Goal: Check status: Check status

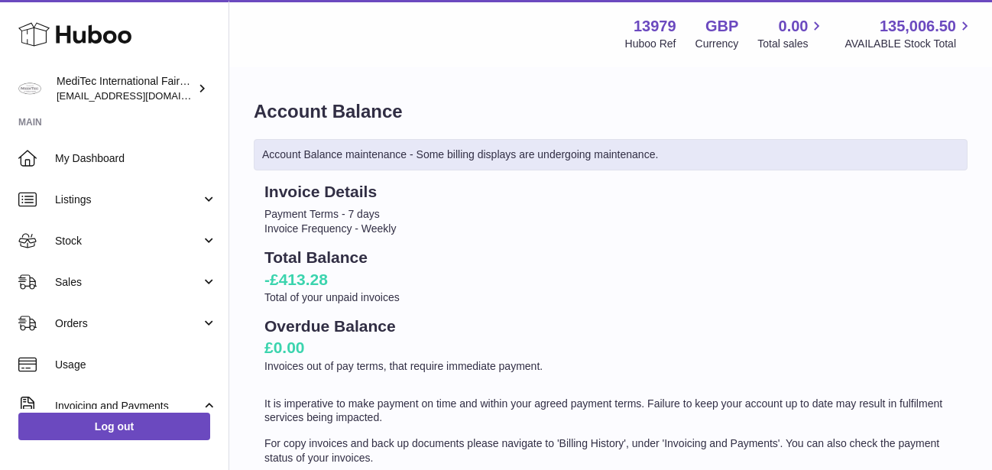
click at [196, 241] on link "Stock" at bounding box center [114, 240] width 229 height 41
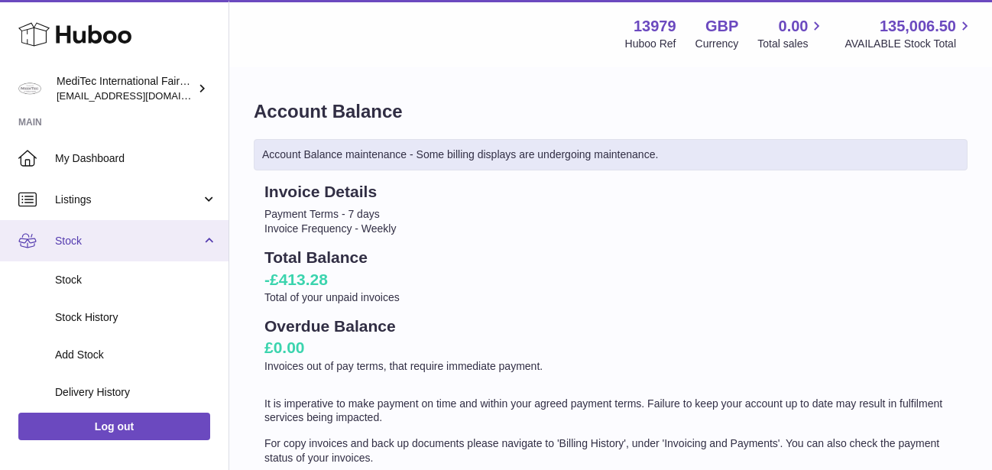
click at [186, 245] on span "Stock" at bounding box center [128, 241] width 146 height 15
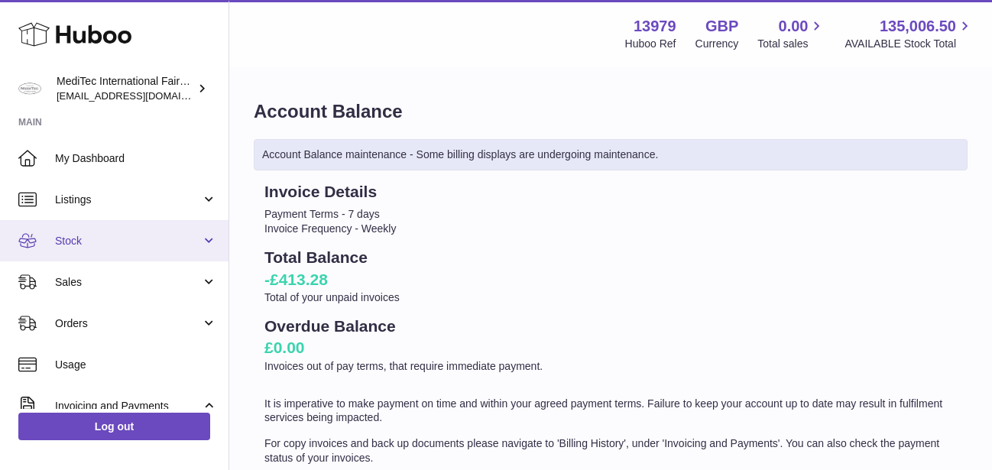
scroll to position [73, 0]
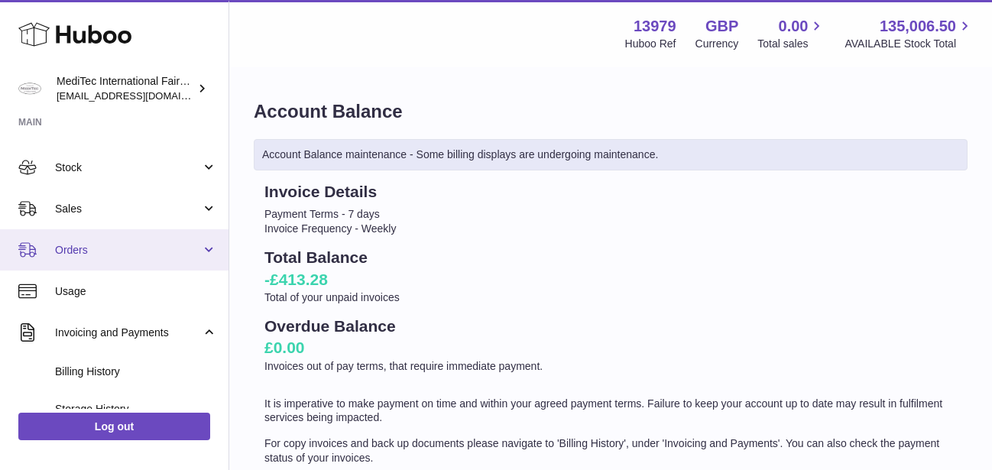
click at [187, 247] on span "Orders" at bounding box center [128, 250] width 146 height 15
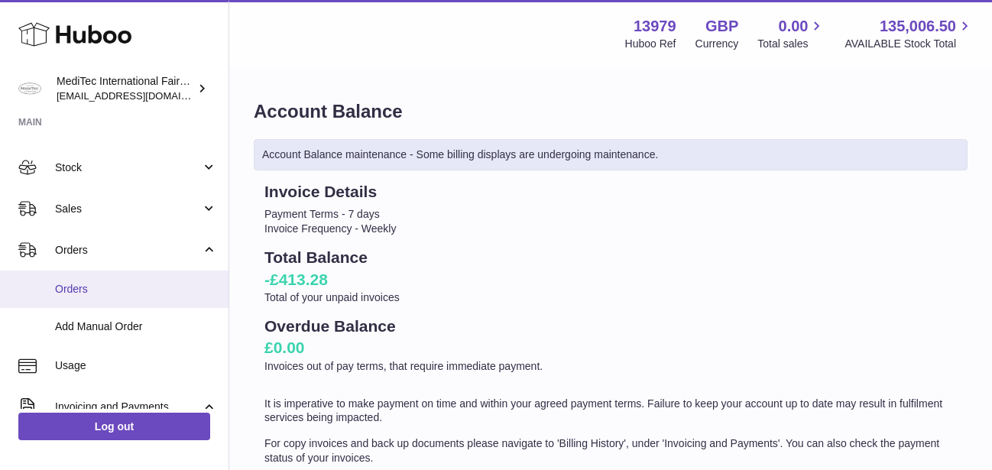
click at [63, 291] on span "Orders" at bounding box center [136, 289] width 162 height 15
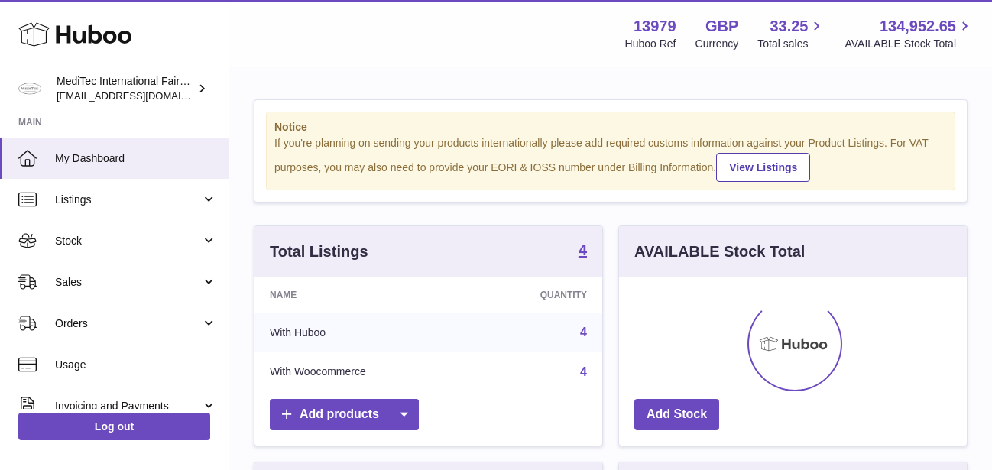
scroll to position [239, 348]
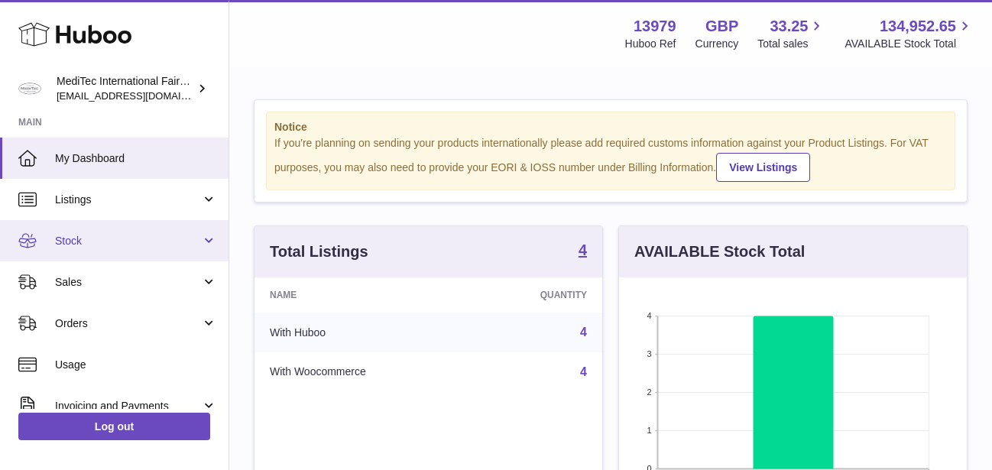
click at [196, 243] on link "Stock" at bounding box center [114, 240] width 229 height 41
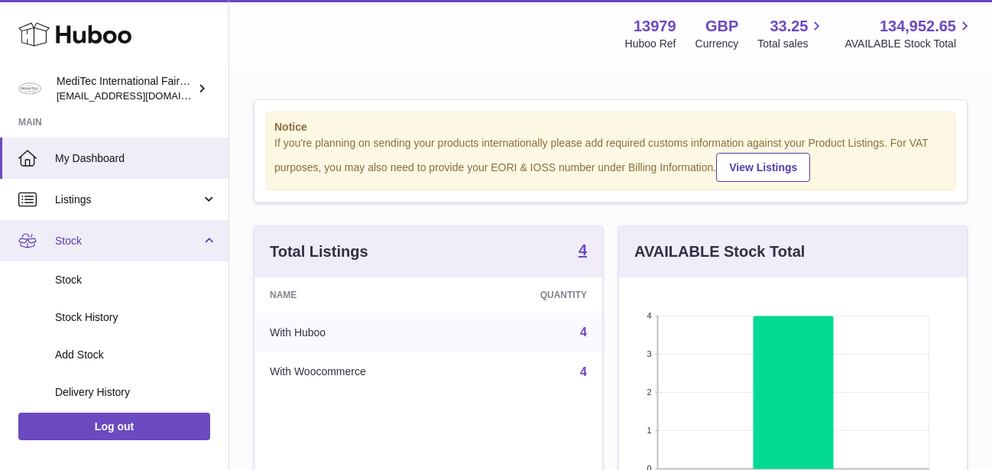
click at [196, 243] on link "Stock" at bounding box center [114, 240] width 229 height 41
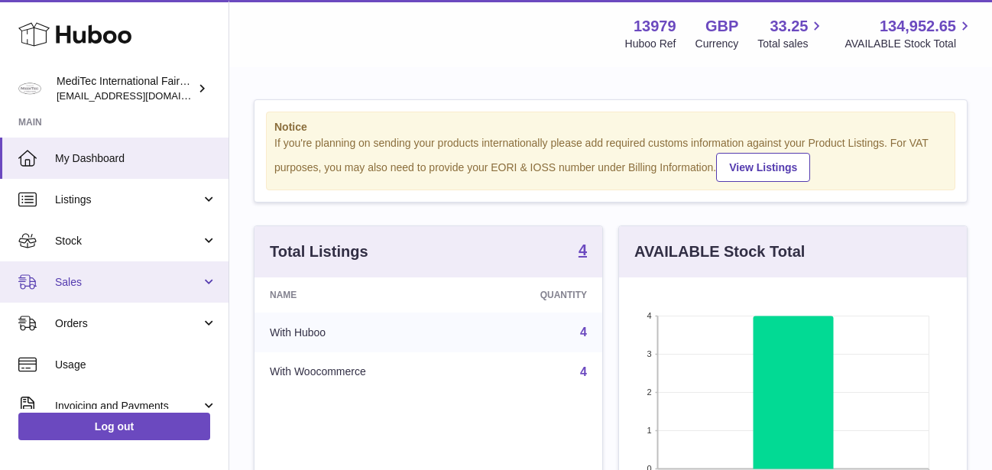
click at [194, 276] on link "Sales" at bounding box center [114, 281] width 229 height 41
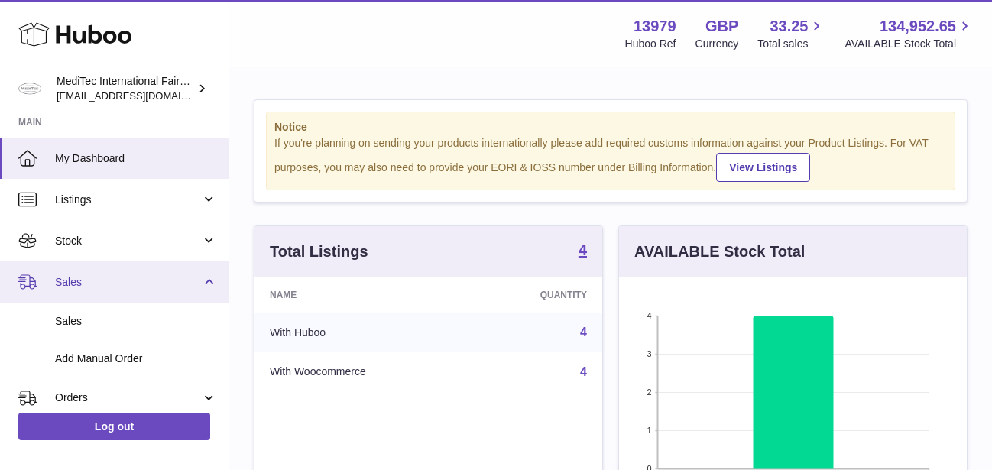
click at [194, 276] on link "Sales" at bounding box center [114, 281] width 229 height 41
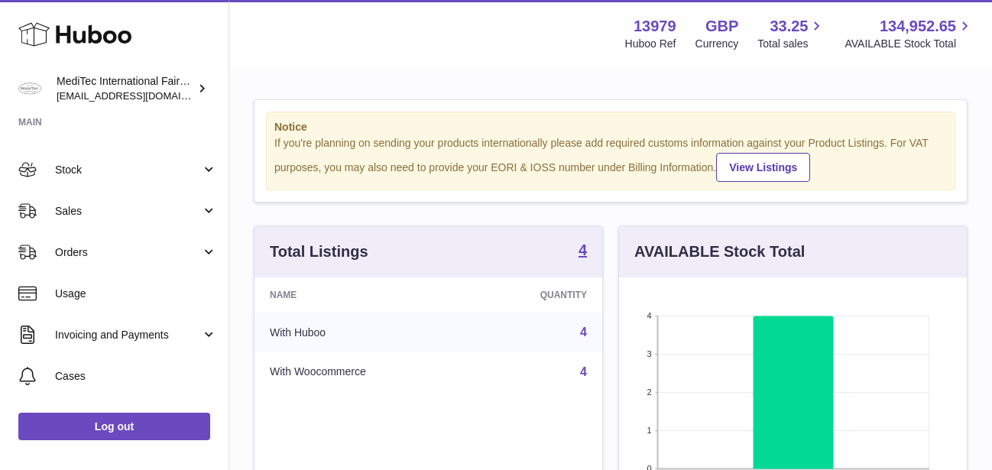
scroll to position [121, 0]
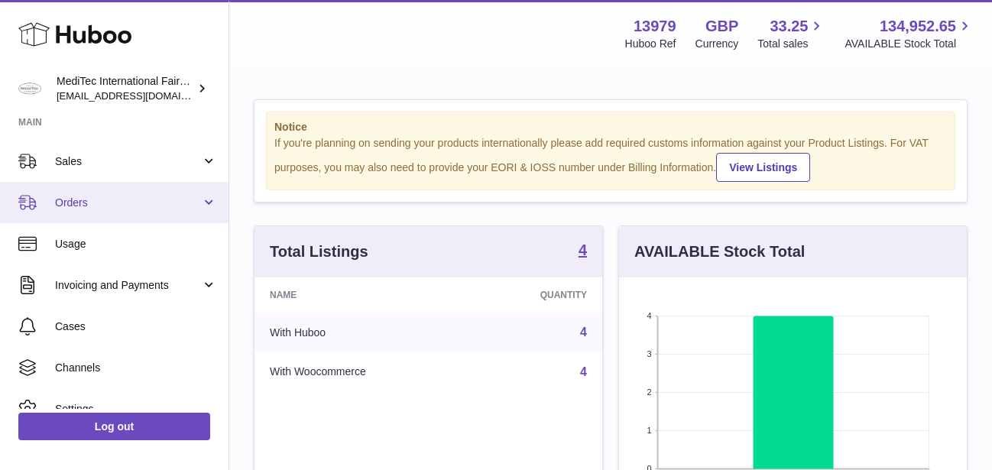
click at [198, 202] on link "Orders" at bounding box center [114, 202] width 229 height 41
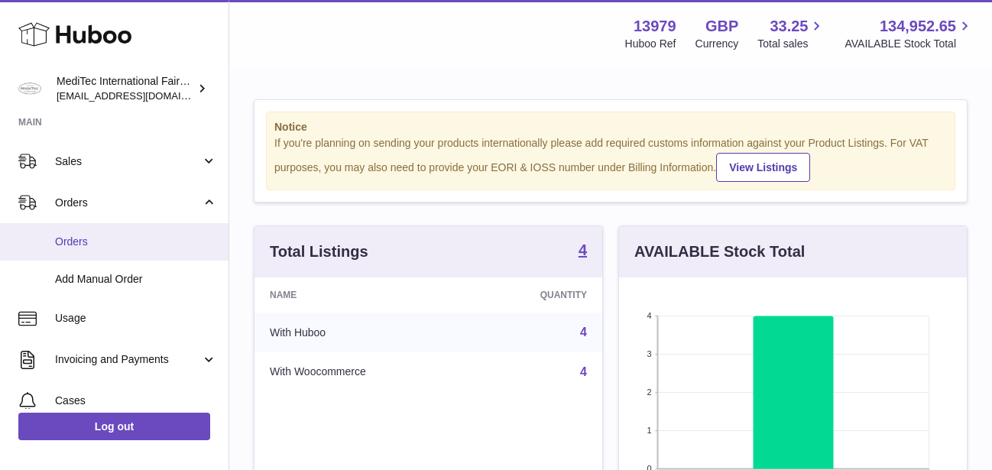
click at [78, 250] on link "Orders" at bounding box center [114, 241] width 229 height 37
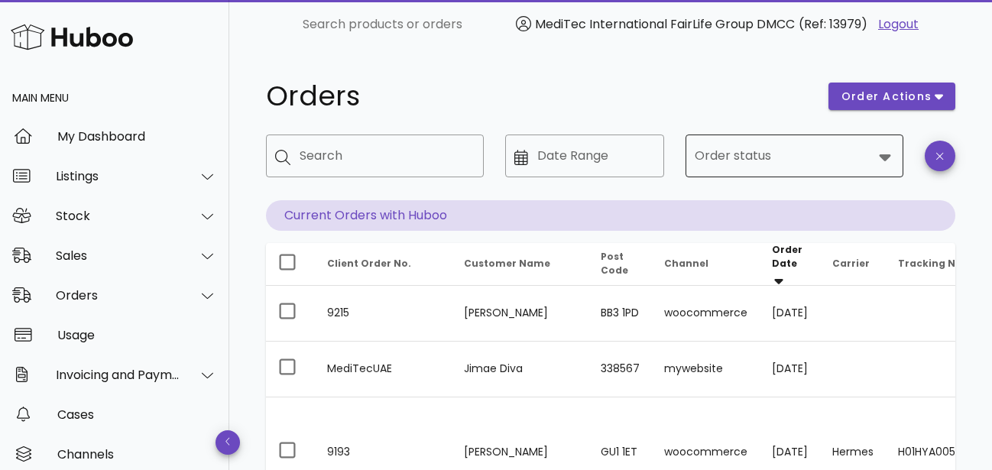
click at [882, 157] on icon at bounding box center [884, 157] width 11 height 7
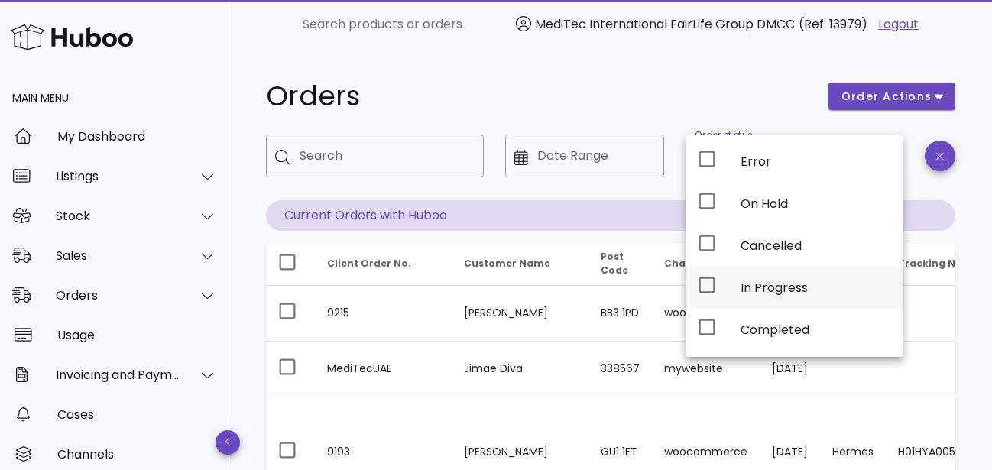
click at [749, 295] on div "In Progress" at bounding box center [816, 288] width 151 height 15
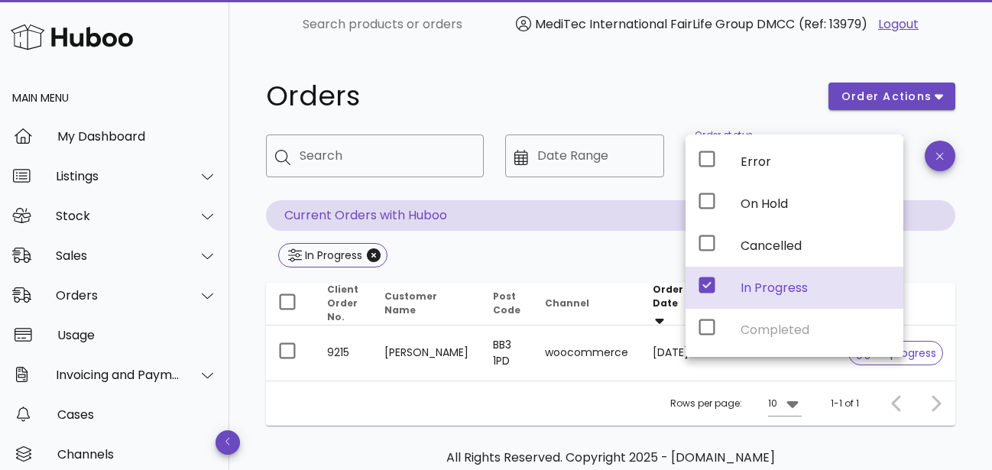
click at [673, 93] on h1 "Orders" at bounding box center [538, 97] width 544 height 28
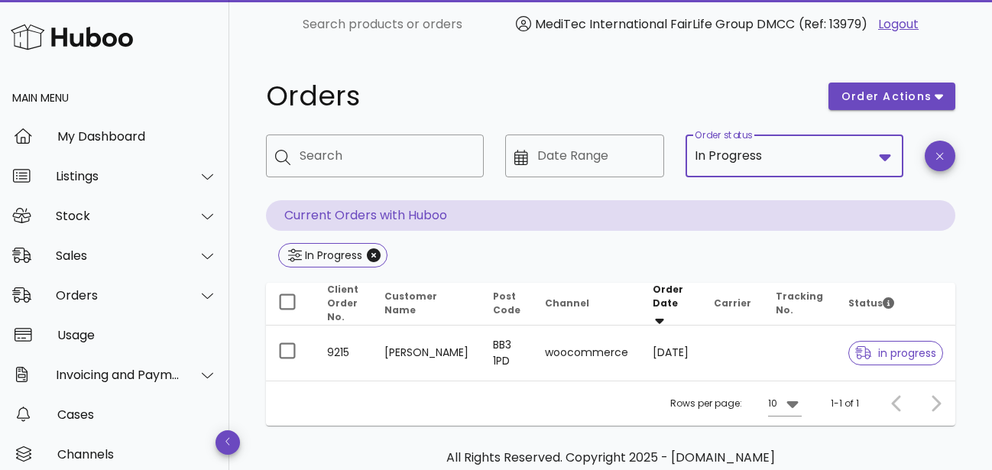
click at [800, 154] on input "Order status" at bounding box center [819, 156] width 108 height 24
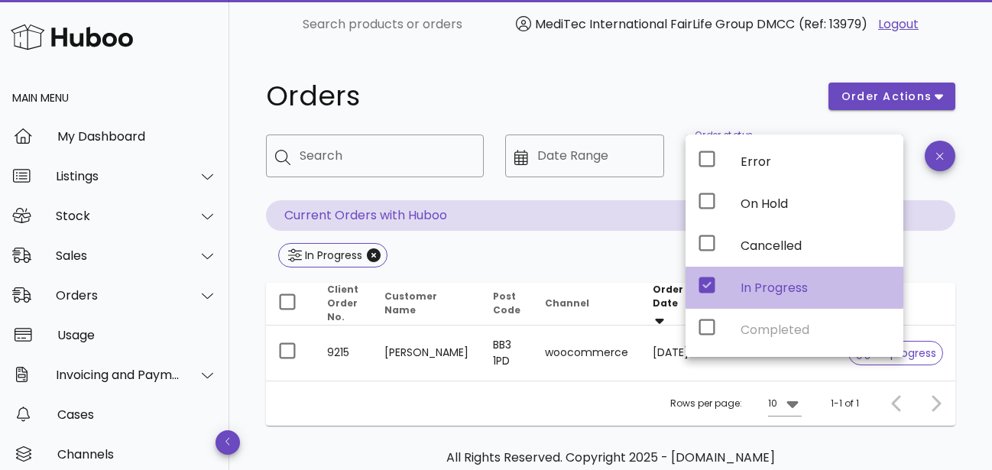
click at [710, 289] on icon at bounding box center [708, 286] width 16 height 16
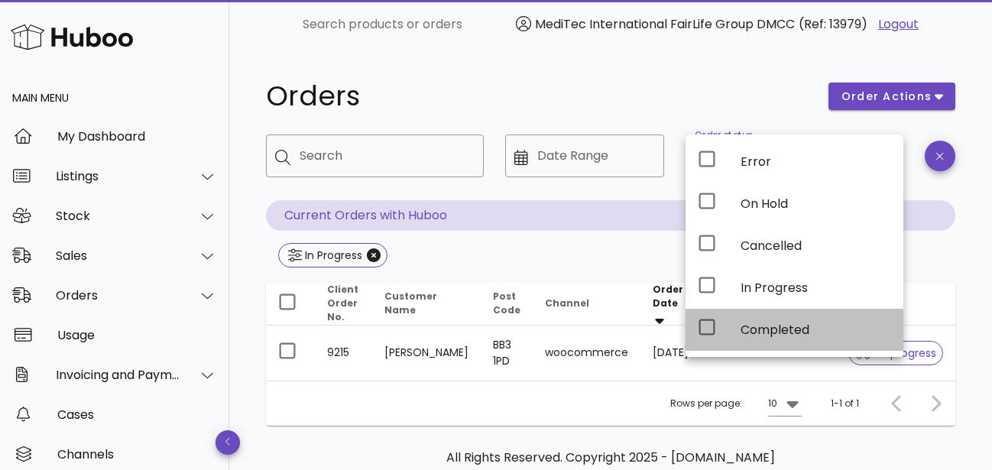
click at [709, 332] on icon at bounding box center [707, 327] width 18 height 18
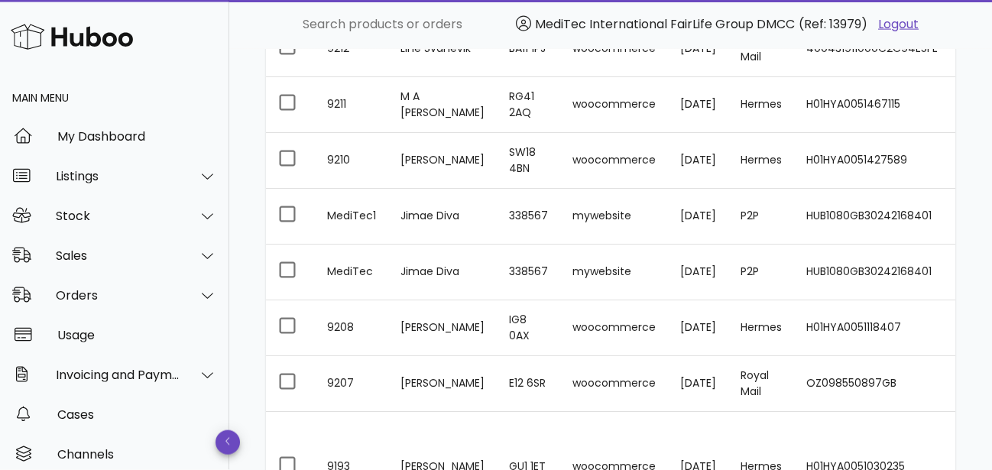
scroll to position [424, 0]
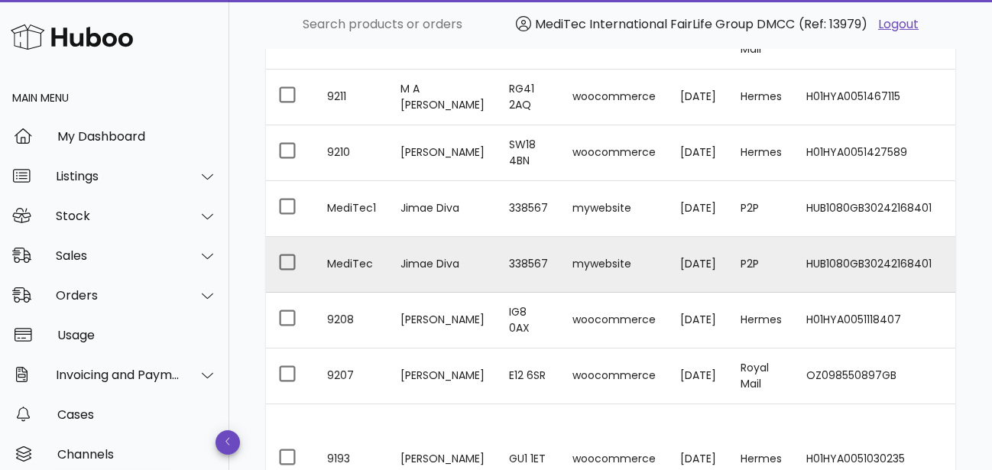
click at [849, 262] on td "HUB1080GB30242168401" at bounding box center [872, 265] width 157 height 56
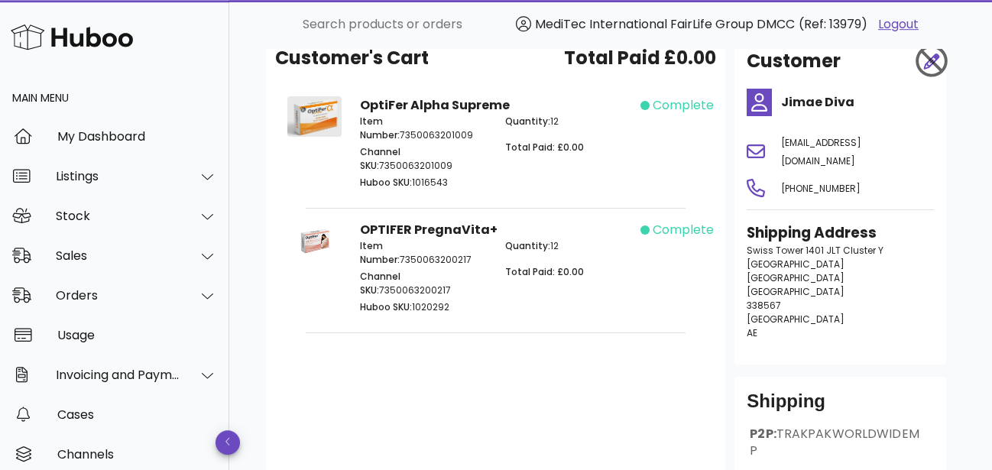
scroll to position [237, 0]
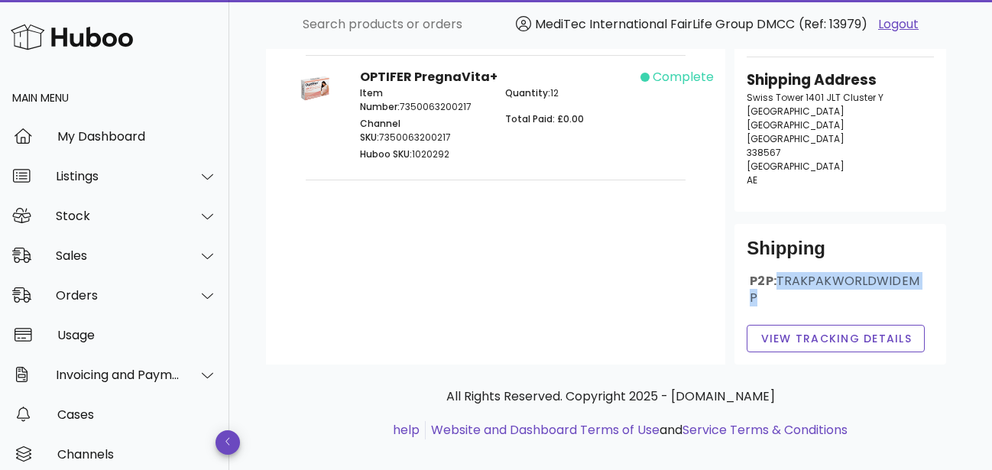
drag, startPoint x: 894, startPoint y: 278, endPoint x: 751, endPoint y: 282, distance: 143.0
click at [751, 282] on span "TRAKPAKWORLDWIDEMP" at bounding box center [834, 289] width 169 height 34
copy span "TRAKPAKWORLDWIDEMP"
click at [836, 331] on span "View Tracking details" at bounding box center [836, 339] width 152 height 16
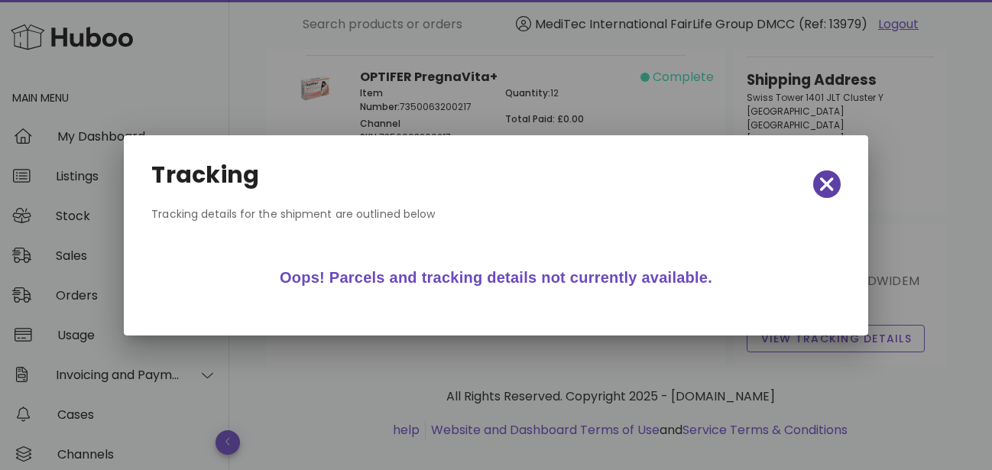
click at [837, 182] on span "button" at bounding box center [827, 184] width 28 height 21
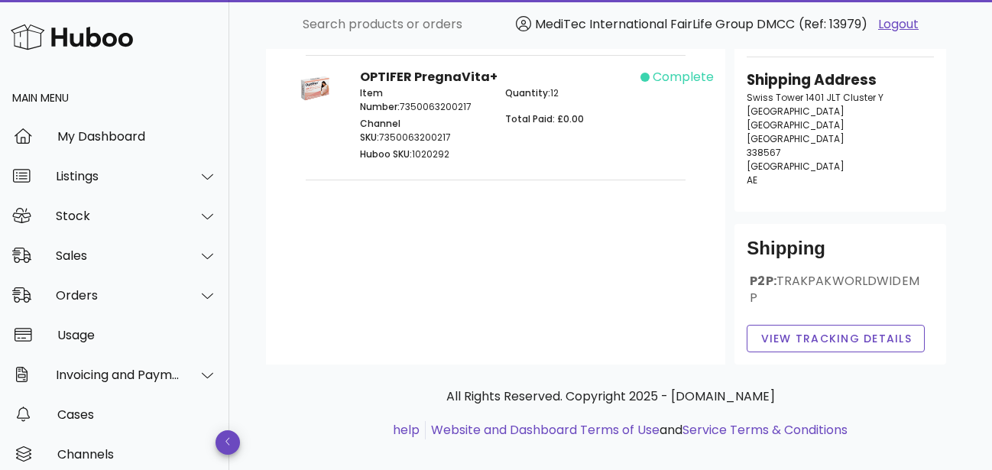
scroll to position [0, 0]
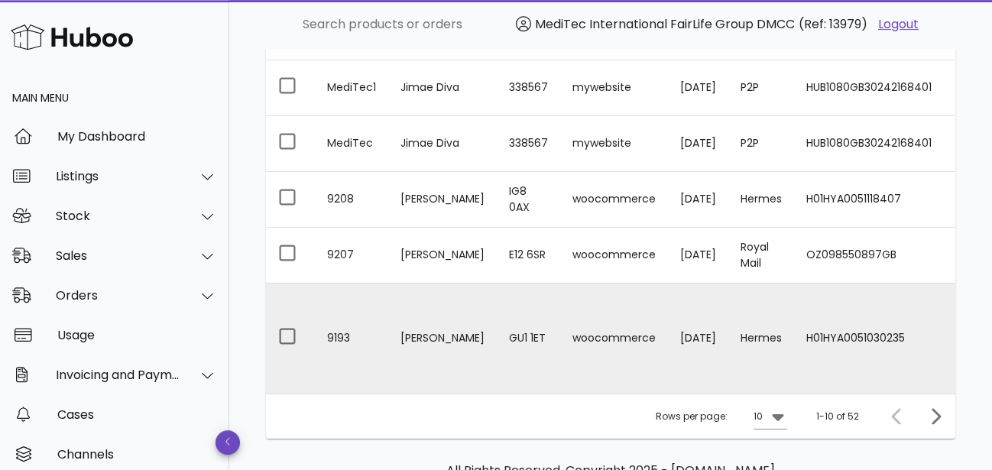
scroll to position [487, 0]
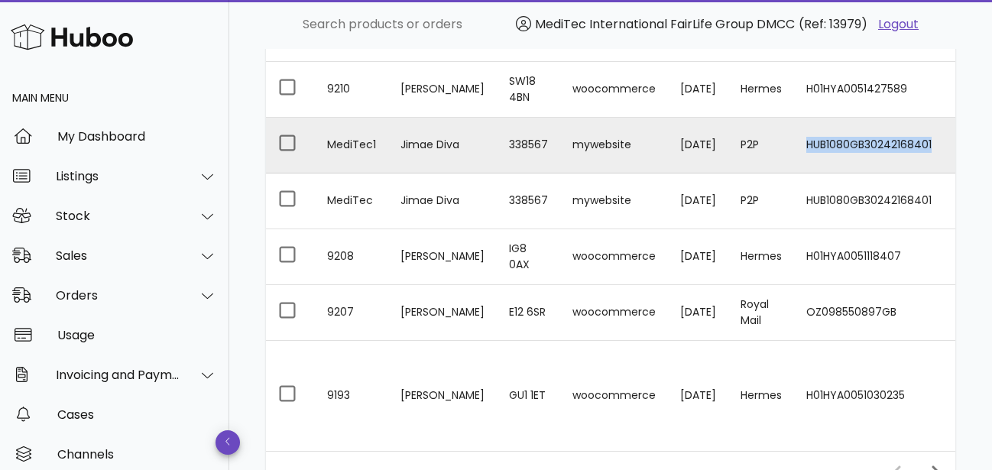
copy td "HUB1080GB30242168401"
drag, startPoint x: 940, startPoint y: 134, endPoint x: 806, endPoint y: 133, distance: 133.8
click at [806, 133] on td "HUB1080GB30242168401" at bounding box center [872, 146] width 157 height 56
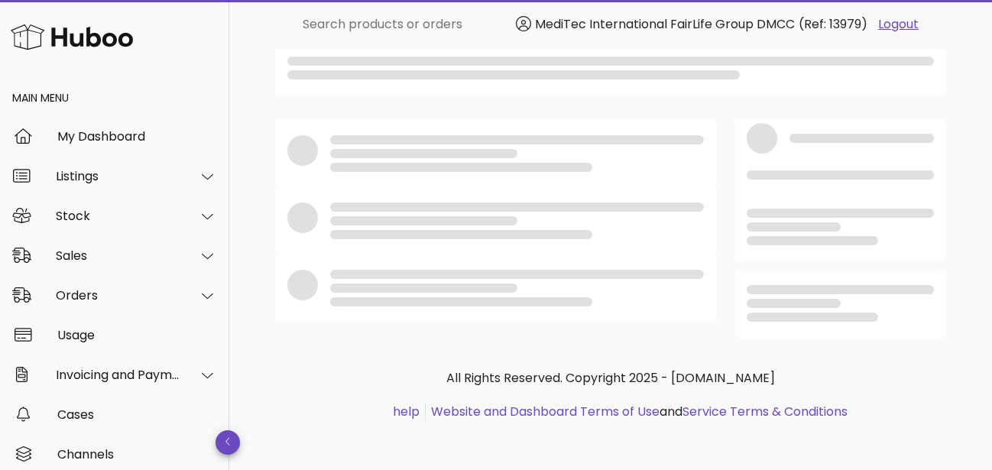
scroll to position [27, 0]
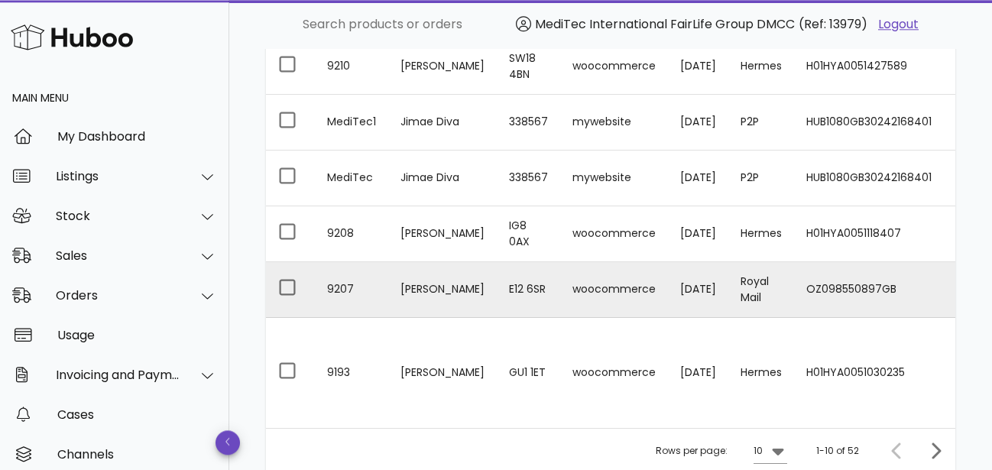
scroll to position [487, 0]
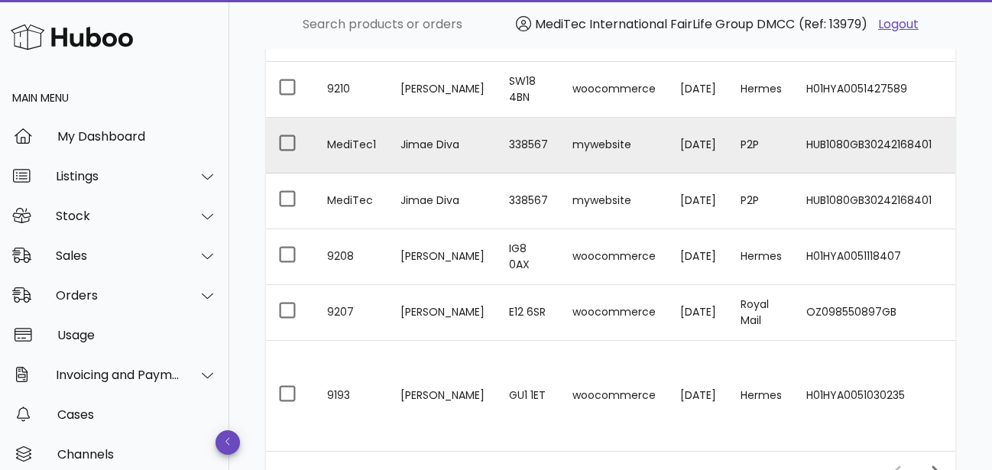
click at [640, 141] on td "mywebsite" at bounding box center [614, 146] width 108 height 56
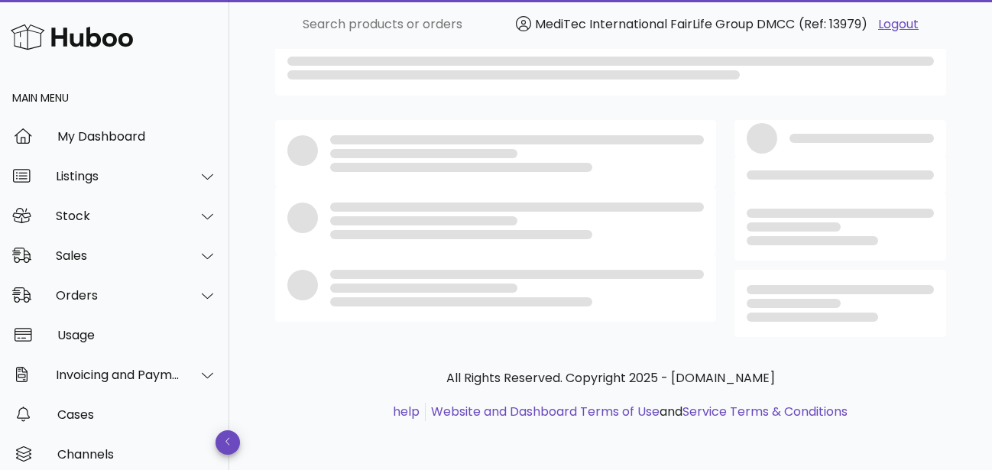
scroll to position [27, 0]
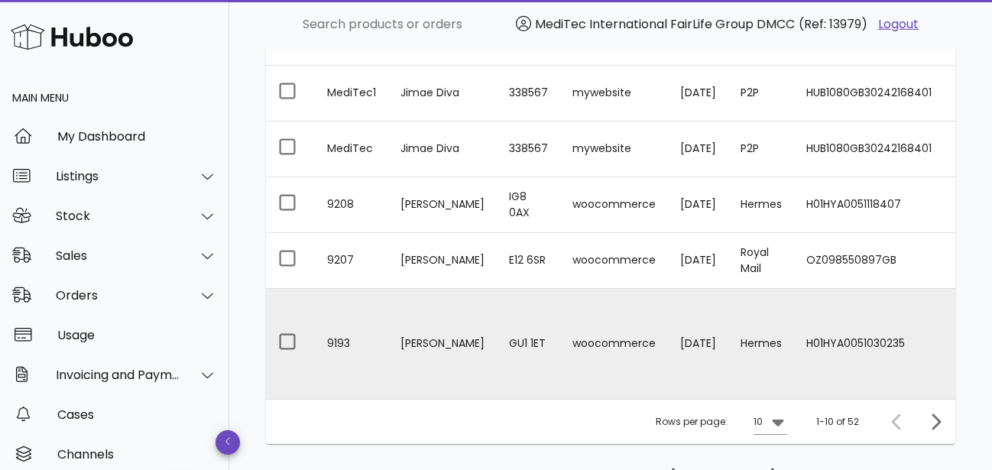
scroll to position [487, 0]
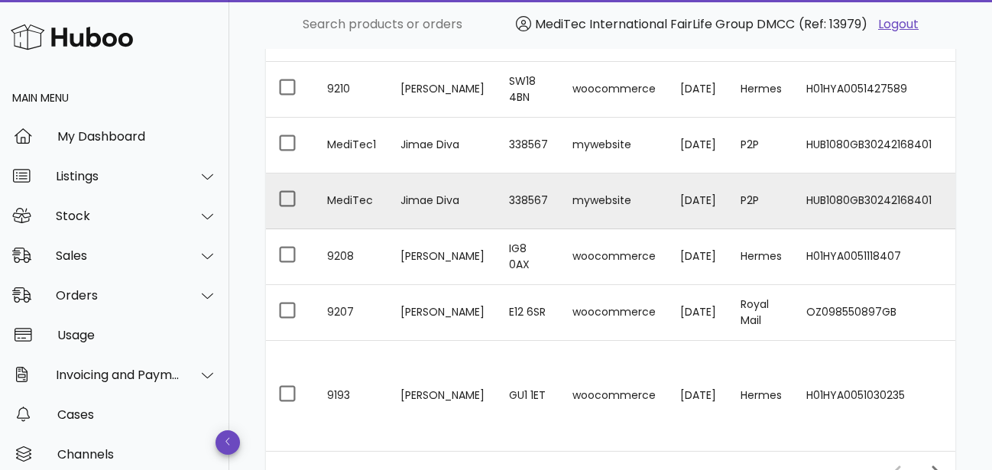
click at [613, 197] on td "mywebsite" at bounding box center [614, 202] width 108 height 56
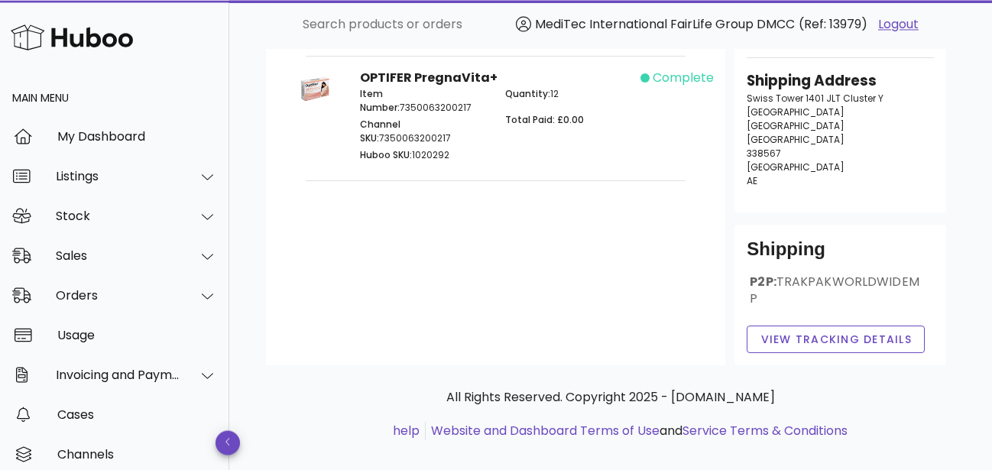
scroll to position [237, 0]
click at [813, 331] on span "View Tracking details" at bounding box center [836, 339] width 152 height 16
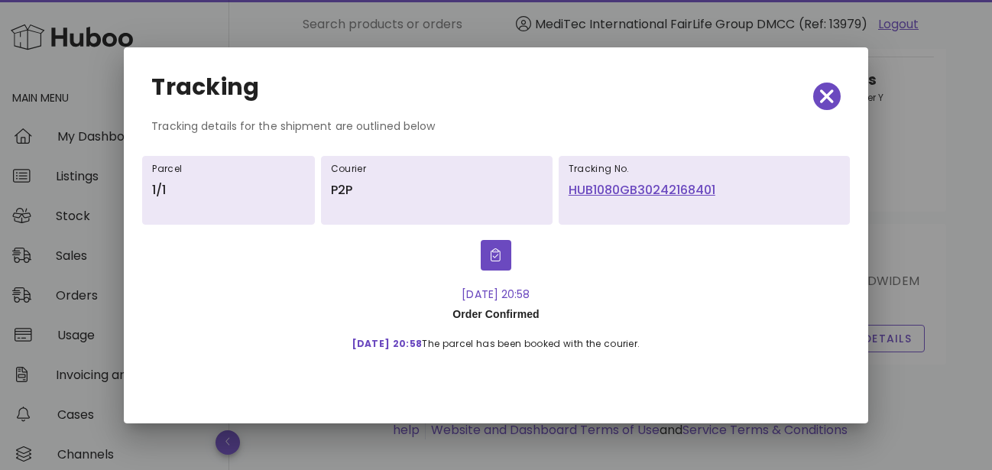
click at [614, 186] on link "HUB1080GB30242168401" at bounding box center [704, 190] width 271 height 18
click at [833, 101] on icon "button" at bounding box center [827, 96] width 14 height 14
